Goal: Task Accomplishment & Management: Use online tool/utility

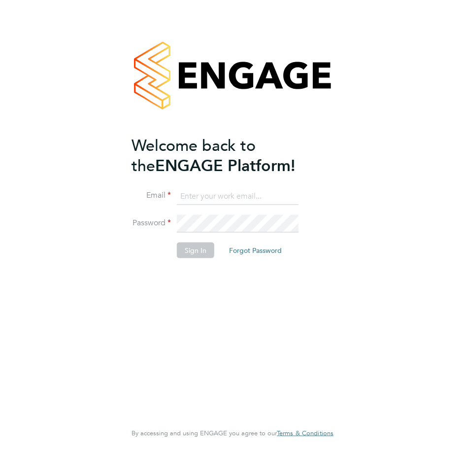
type input "janet.smith@ncclondon.ac.uk"
click at [191, 250] on button "Sign In" at bounding box center [195, 251] width 37 height 16
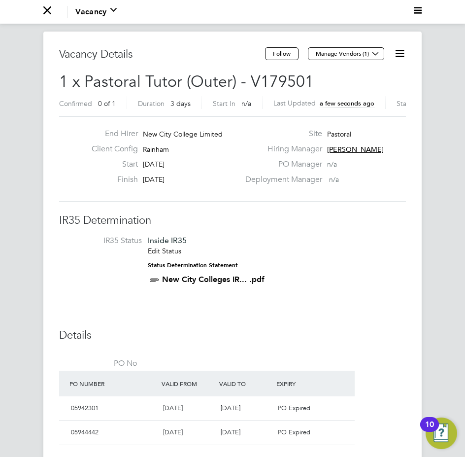
click at [362, 107] on span "a few seconds ago" at bounding box center [347, 103] width 55 height 8
click at [110, 8] on icon "Main navigation" at bounding box center [113, 10] width 6 height 4
click at [110, 8] on svg-icon "Main navigation" at bounding box center [113, 12] width 6 height 12
click at [375, 57] on icon at bounding box center [375, 53] width 7 height 7
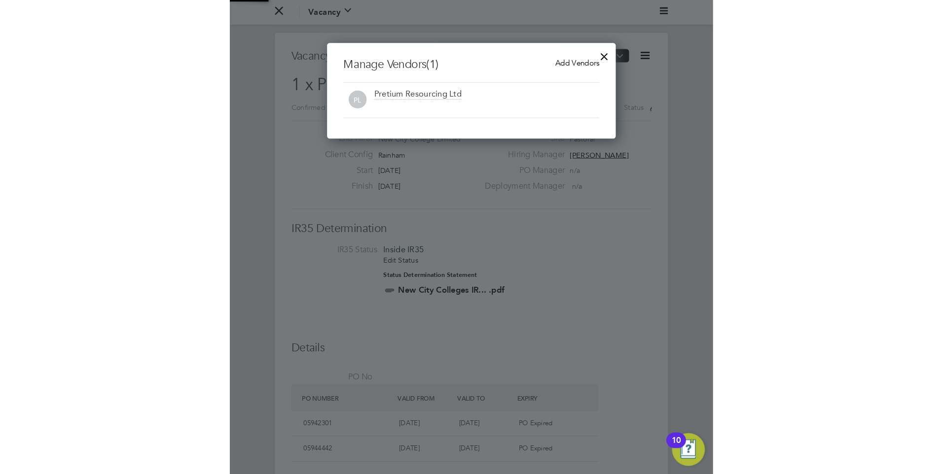
scroll to position [92, 279]
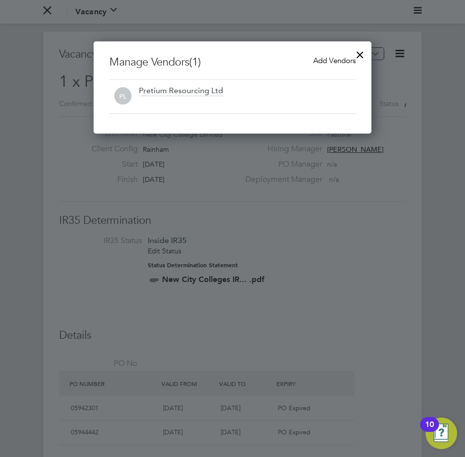
click at [361, 50] on div at bounding box center [360, 52] width 18 height 18
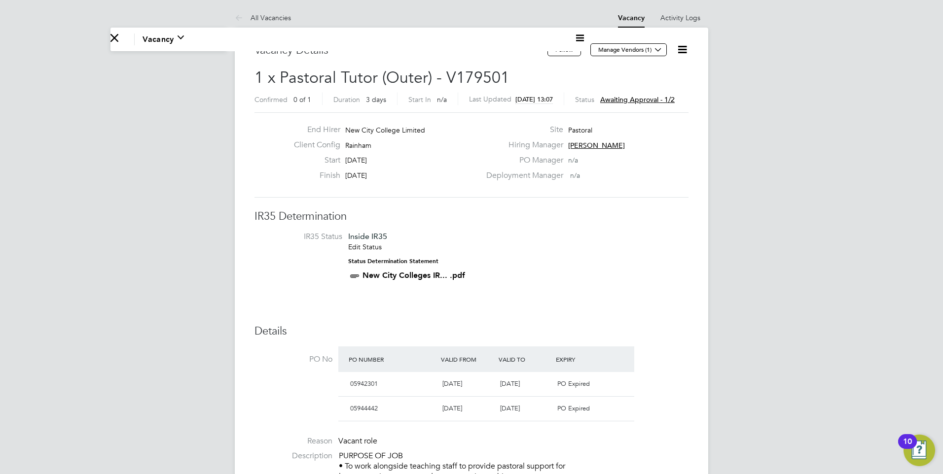
scroll to position [29, 69]
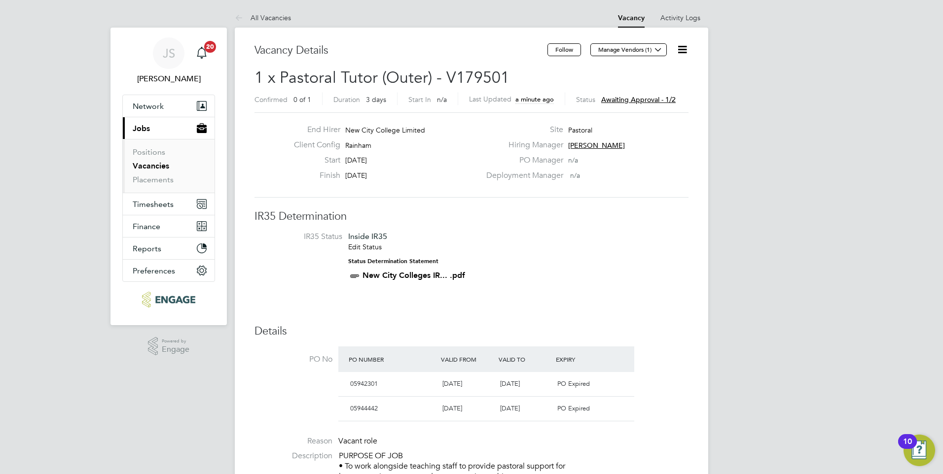
click at [635, 102] on span "Awaiting approval - 1/2" at bounding box center [638, 99] width 74 height 9
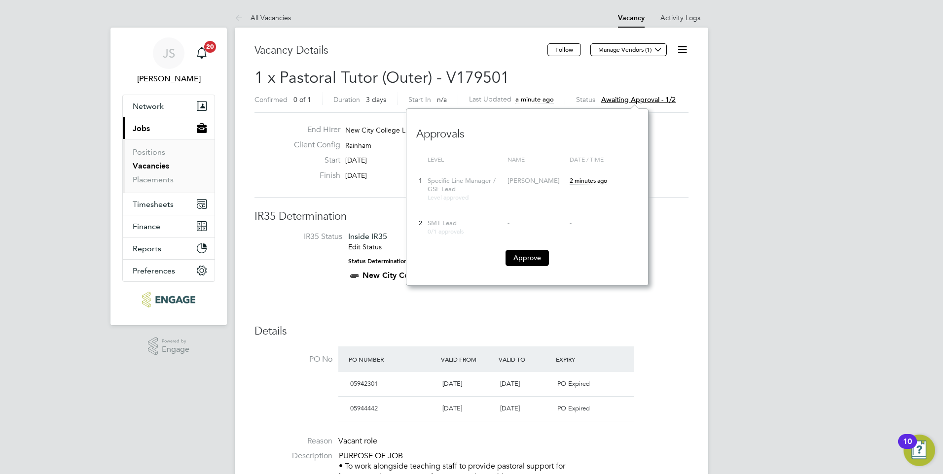
scroll to position [177, 242]
click at [535, 256] on button "Approve" at bounding box center [526, 258] width 43 height 16
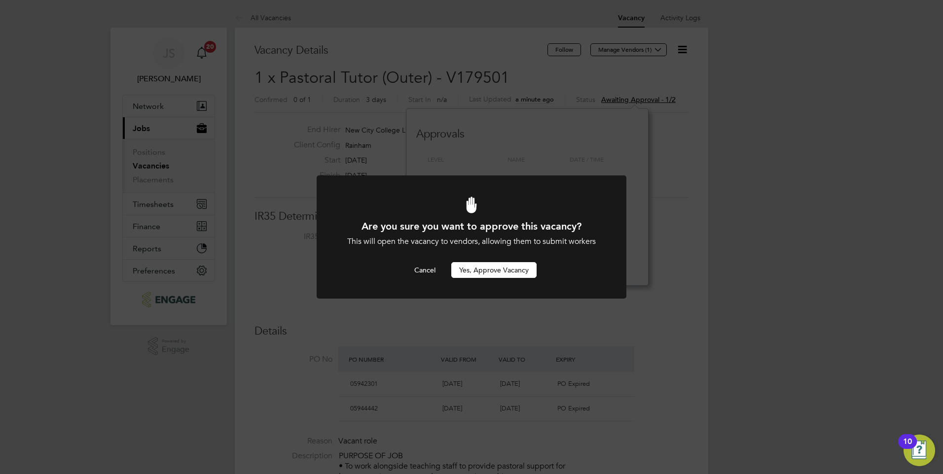
click at [515, 273] on button "Yes, Approve Vacancy" at bounding box center [493, 270] width 85 height 16
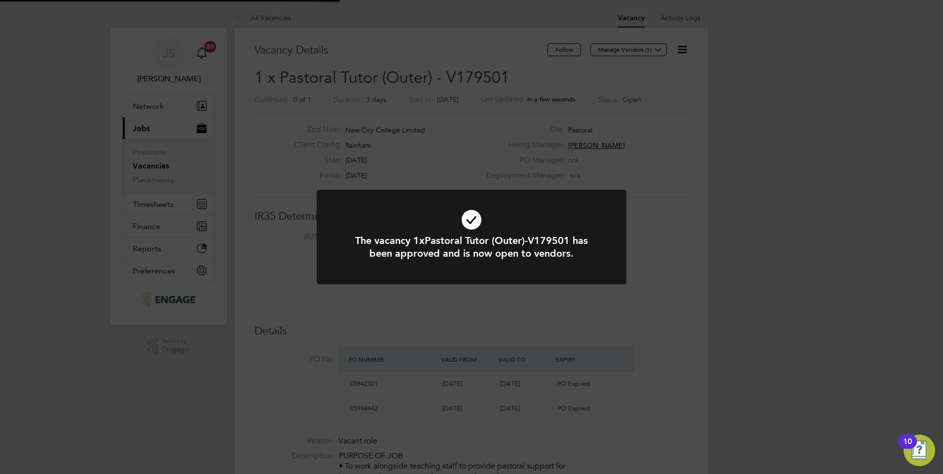
scroll to position [29, 69]
